Goal: Task Accomplishment & Management: Complete application form

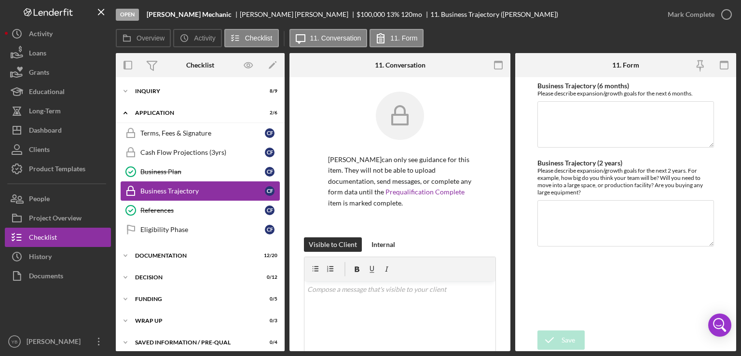
click at [212, 188] on div "Business Trajectory" at bounding box center [202, 191] width 125 height 8
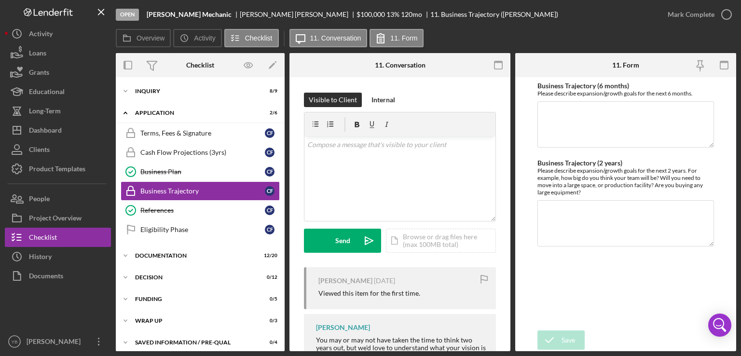
scroll to position [147, 0]
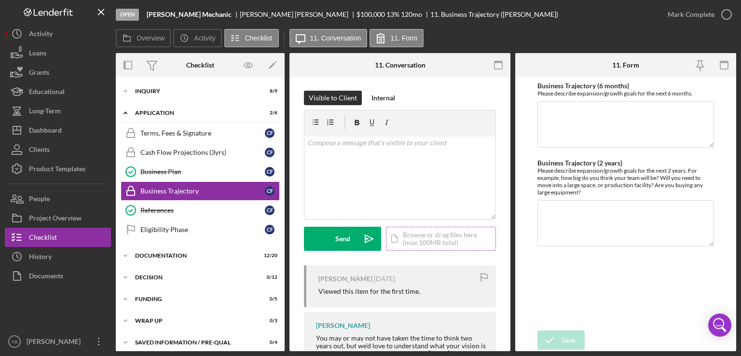
click at [433, 238] on div "Icon/Document Browse or drag files here (max 100MB total) Tap to choose files o…" at bounding box center [441, 239] width 110 height 24
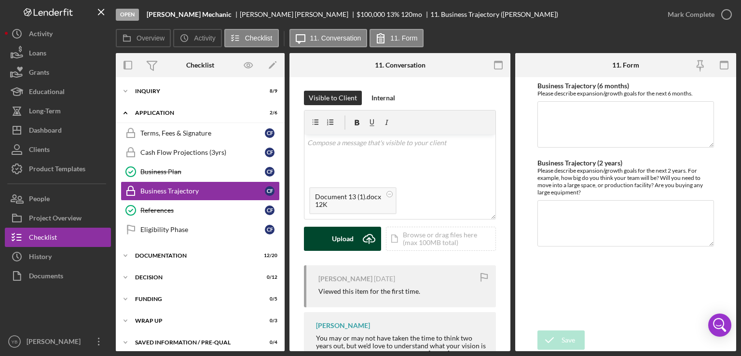
click at [338, 238] on div "Upload" at bounding box center [343, 239] width 22 height 24
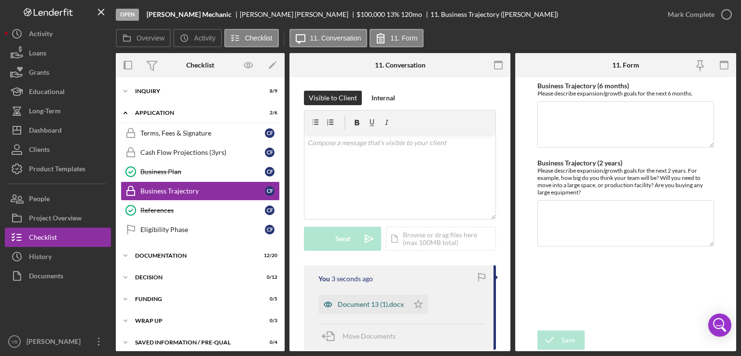
click at [378, 304] on div "Document 13 (1).docx" at bounding box center [371, 305] width 66 height 8
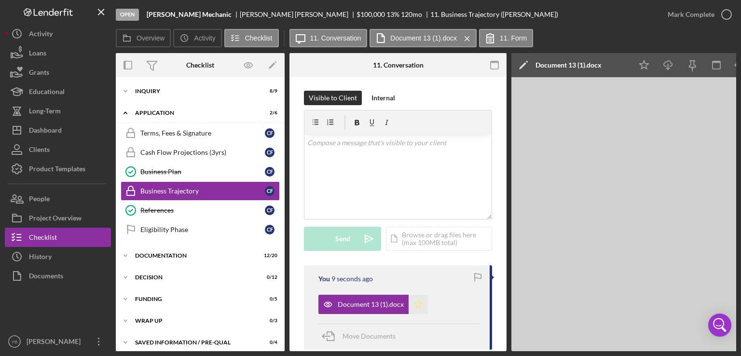
click at [418, 308] on polygon "button" at bounding box center [419, 304] width 8 height 8
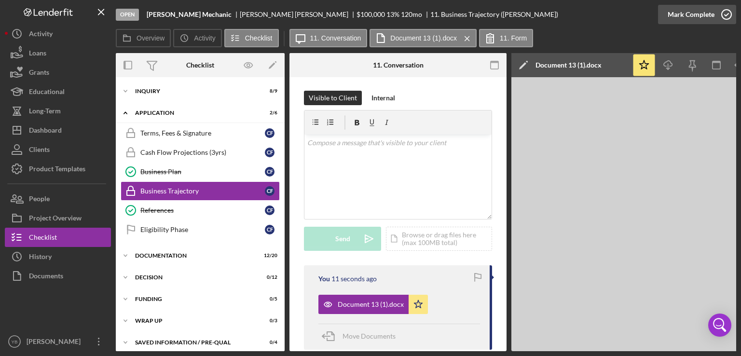
click at [700, 18] on div "Mark Complete" at bounding box center [691, 14] width 47 height 19
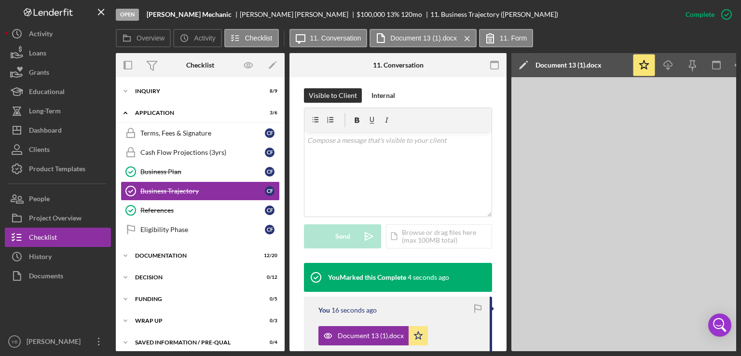
drag, startPoint x: 286, startPoint y: 195, endPoint x: 283, endPoint y: 230, distance: 34.9
click at [283, 230] on div "Overview Internal Workflow Stage Open Icon/Dropdown Arrow Archive (can unarchiv…" at bounding box center [426, 202] width 621 height 298
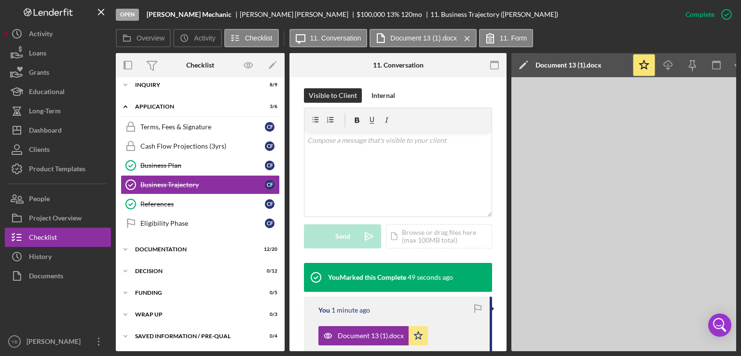
scroll to position [0, 0]
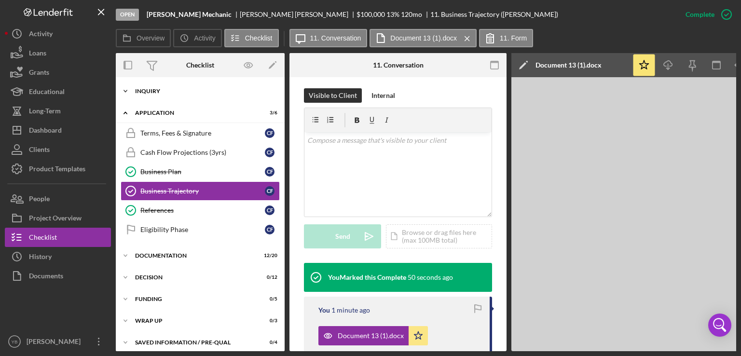
click at [154, 91] on div "Inquiry" at bounding box center [204, 91] width 138 height 6
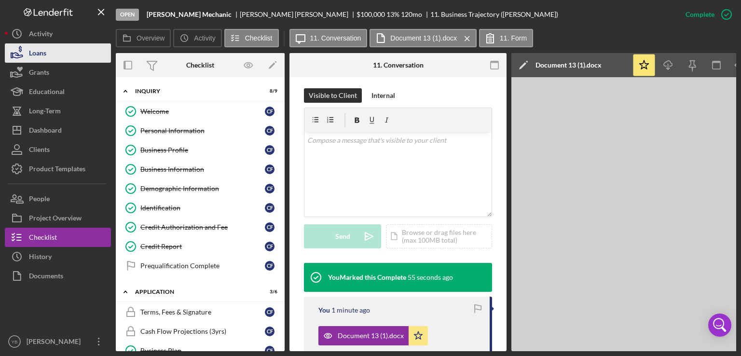
click at [48, 57] on button "Loans" at bounding box center [58, 52] width 106 height 19
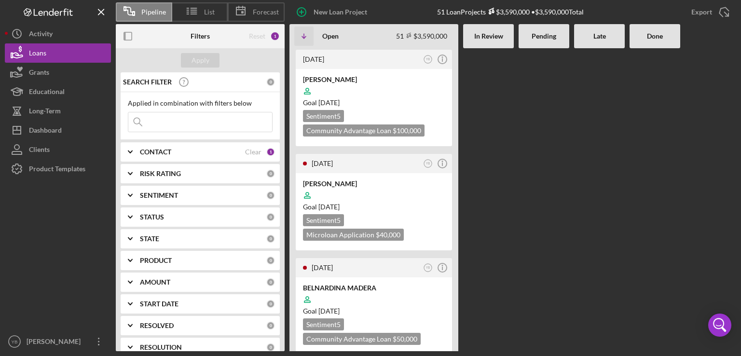
click at [572, 168] on div "[DATE] YB Icon/Info [PERSON_NAME] Goal [DATE] Sentiment 5 Community Advantage L…" at bounding box center [513, 199] width 447 height 303
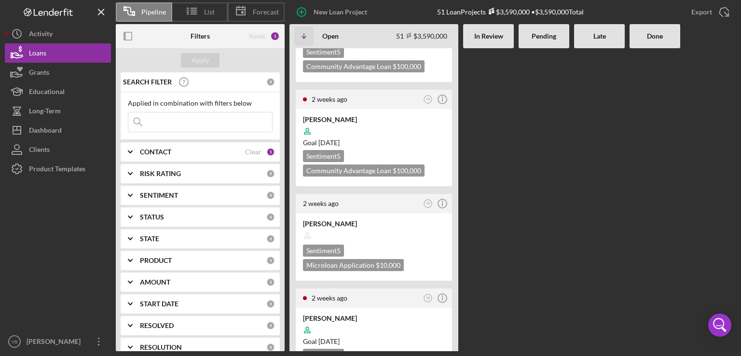
scroll to position [676, 0]
